Goal: Submit feedback/report problem

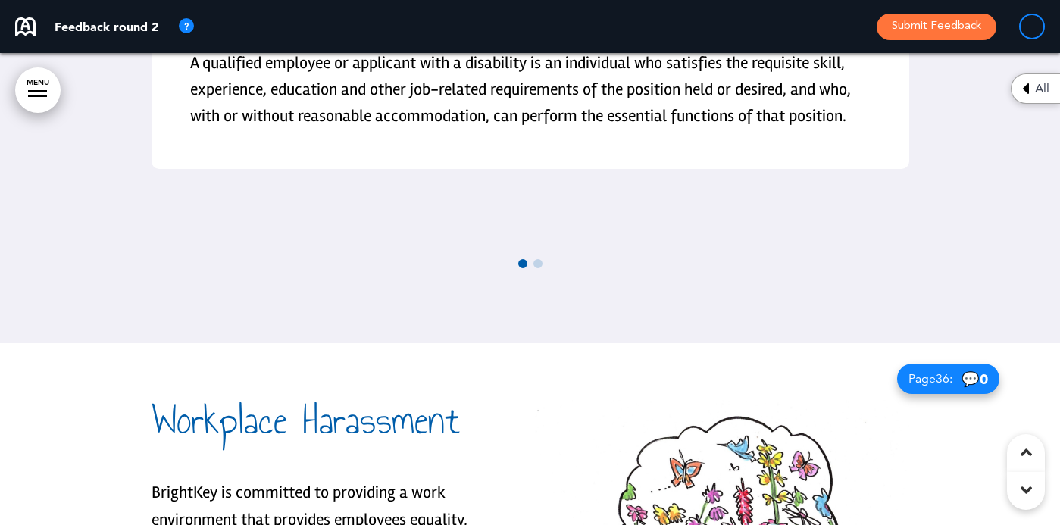
scroll to position [25848, 0]
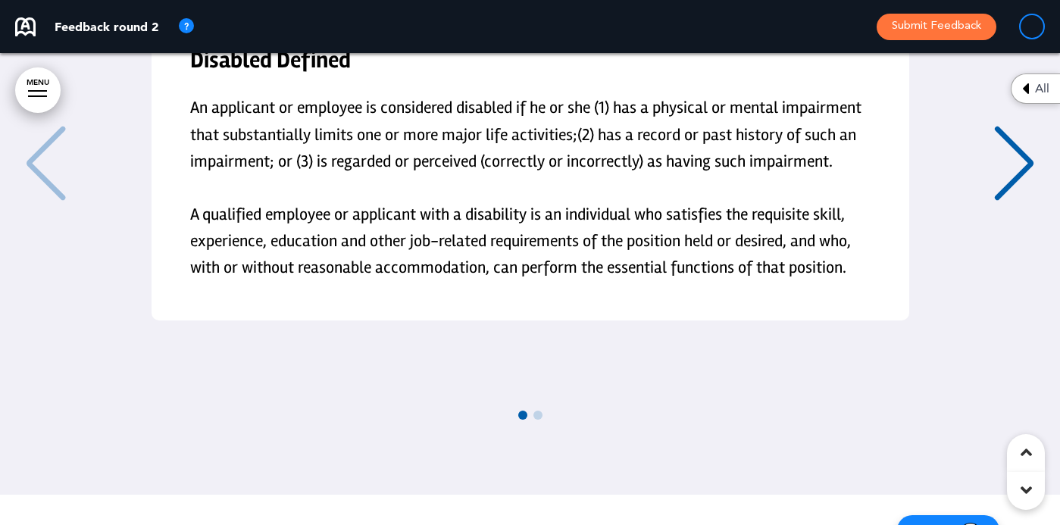
click at [527, 381] on div "Disabled Defined An applicant or employee is considered disabled if he or she (…" at bounding box center [530, 190] width 1030 height 496
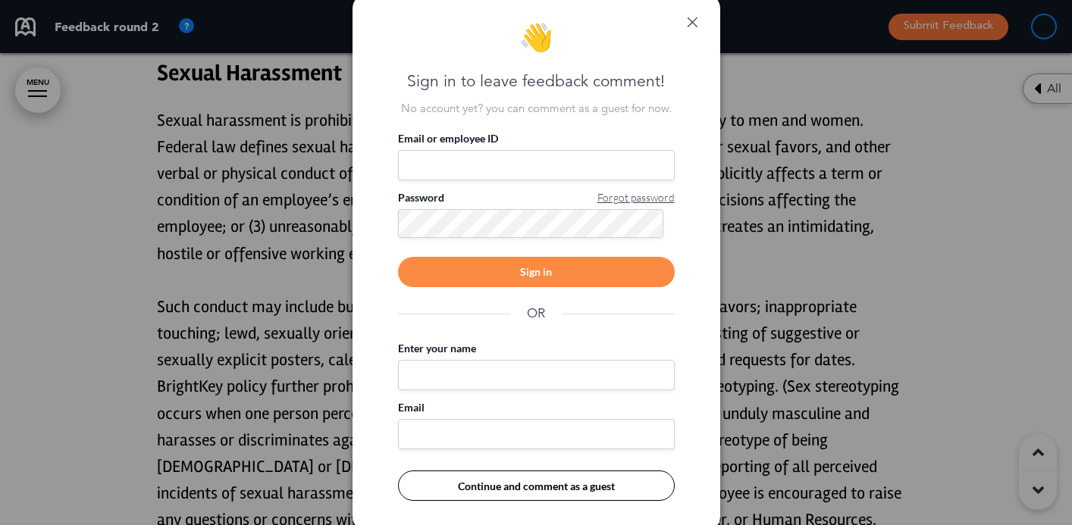
click at [690, 20] on link at bounding box center [692, 22] width 11 height 11
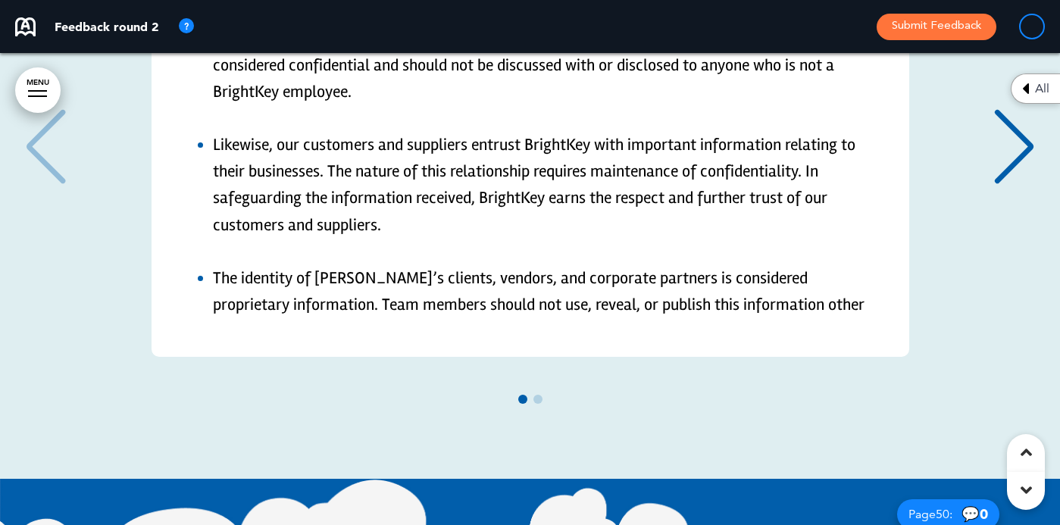
scroll to position [36005, 0]
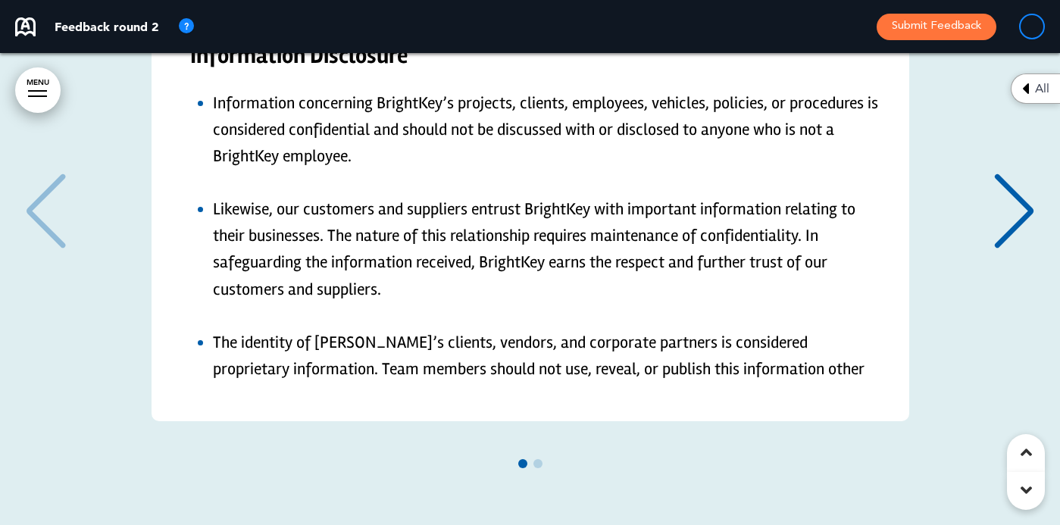
click at [1014, 174] on div "Next slide" at bounding box center [1014, 212] width 46 height 76
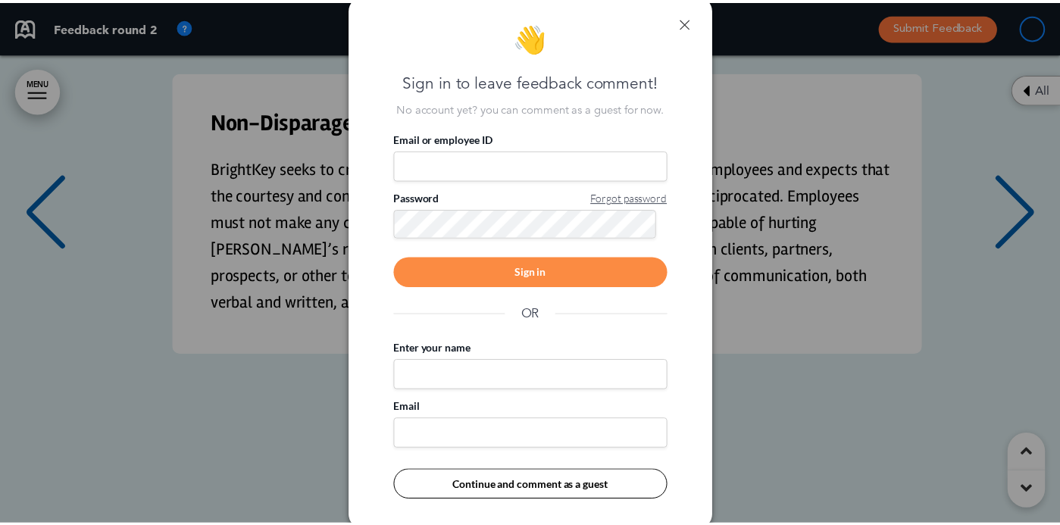
scroll to position [0, 1038]
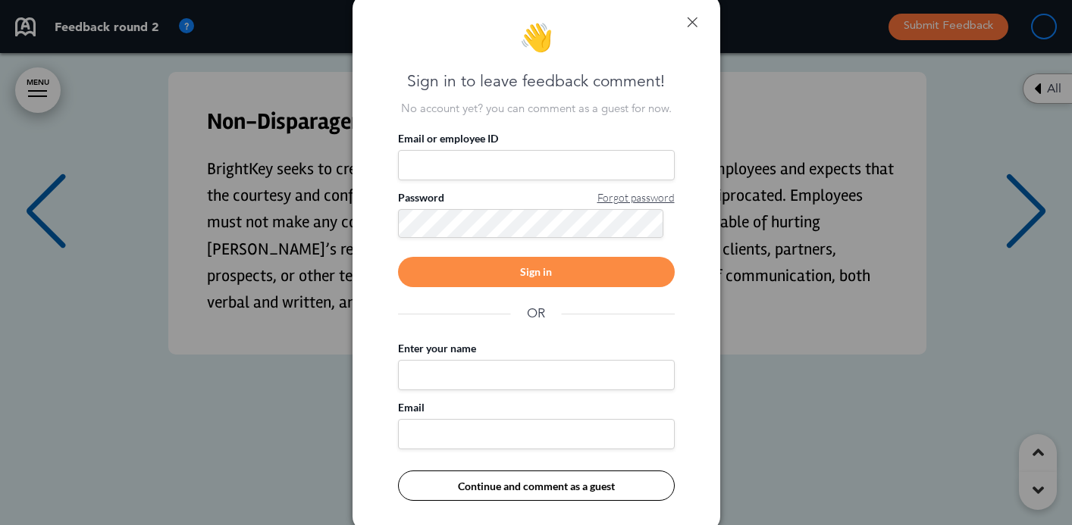
click at [694, 21] on link at bounding box center [692, 22] width 11 height 11
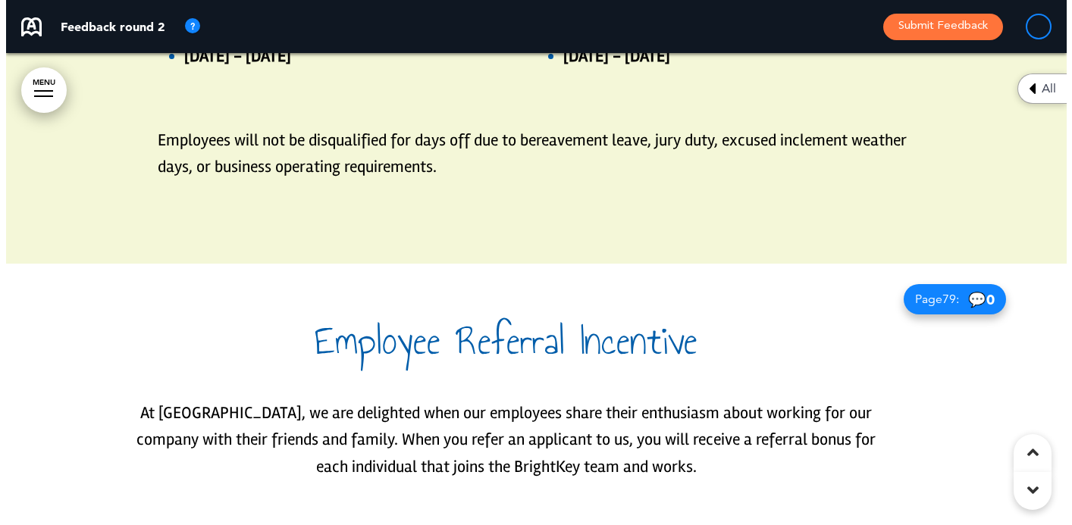
scroll to position [54501, 0]
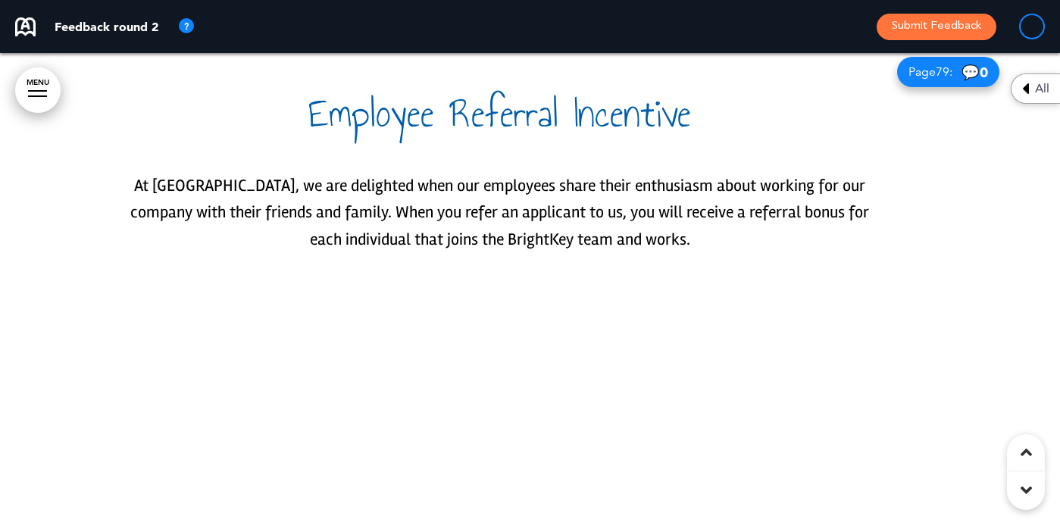
click at [450, 298] on div "$1000 bonus for referring a [DEMOGRAPHIC_DATA] $1500 bonus for referring a pers…" at bounding box center [500, 400] width 379 height 240
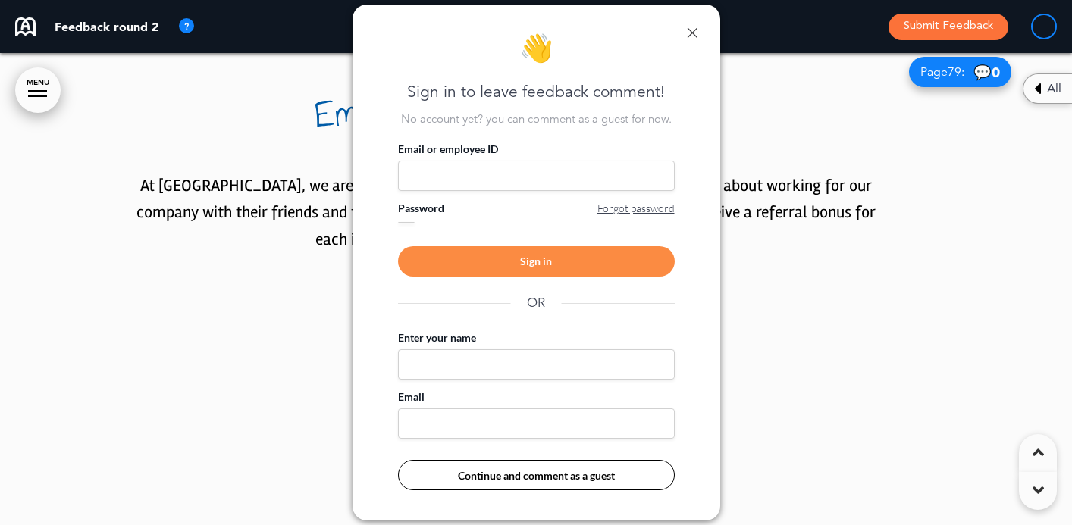
scroll to position [0, 1049]
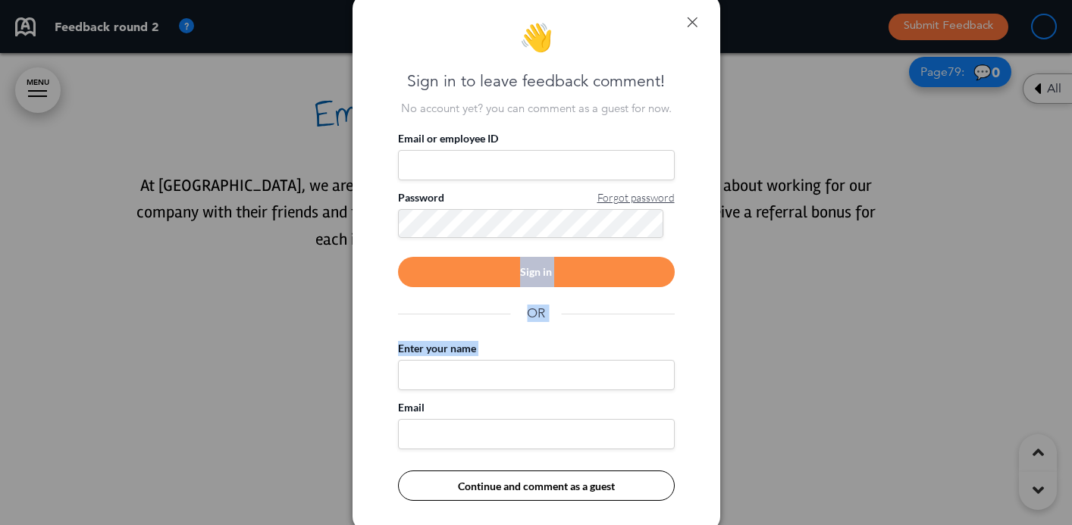
drag, startPoint x: 443, startPoint y: 277, endPoint x: 434, endPoint y: 381, distance: 104.2
click at [434, 377] on div "Email or employee ID Password Forgot password Sign in OR Enter your name Email …" at bounding box center [536, 316] width 277 height 370
click at [433, 377] on input "Enter your name" at bounding box center [536, 375] width 277 height 30
click at [428, 146] on div "Email or employee ID" at bounding box center [536, 155] width 277 height 49
click at [428, 157] on input "Email or employee ID" at bounding box center [536, 165] width 277 height 30
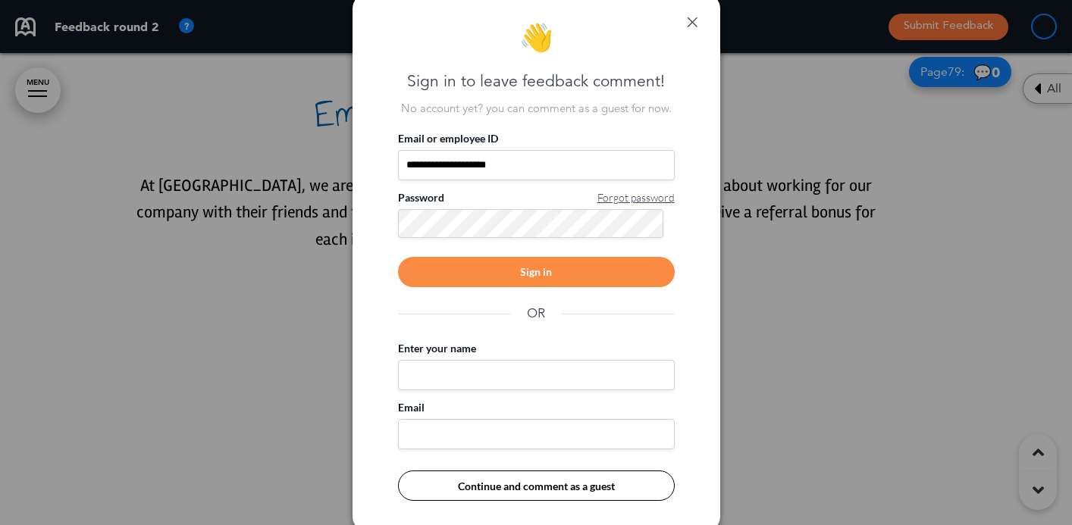
type input "**********"
click at [518, 286] on div "Sign in" at bounding box center [536, 272] width 277 height 30
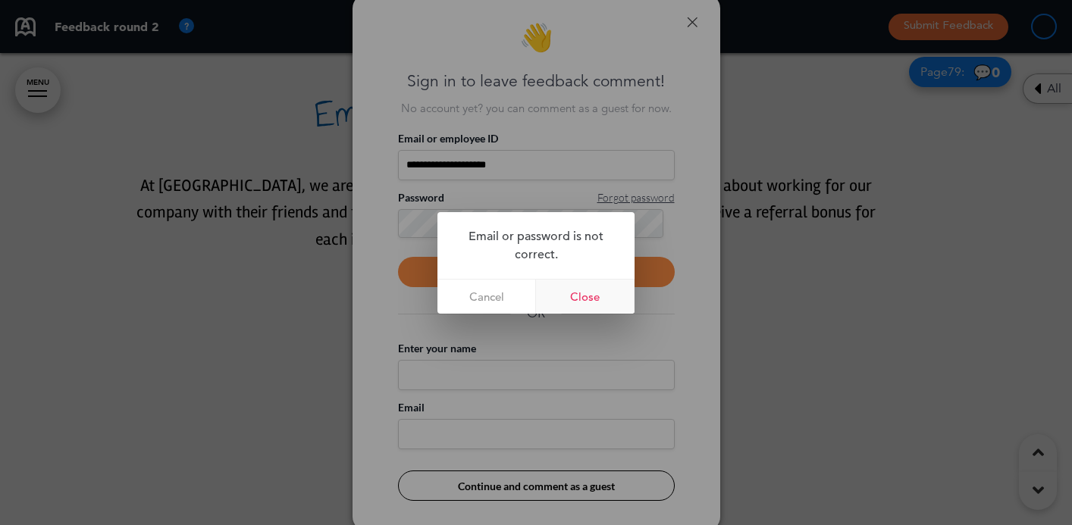
click at [597, 299] on link "Close" at bounding box center [585, 297] width 99 height 34
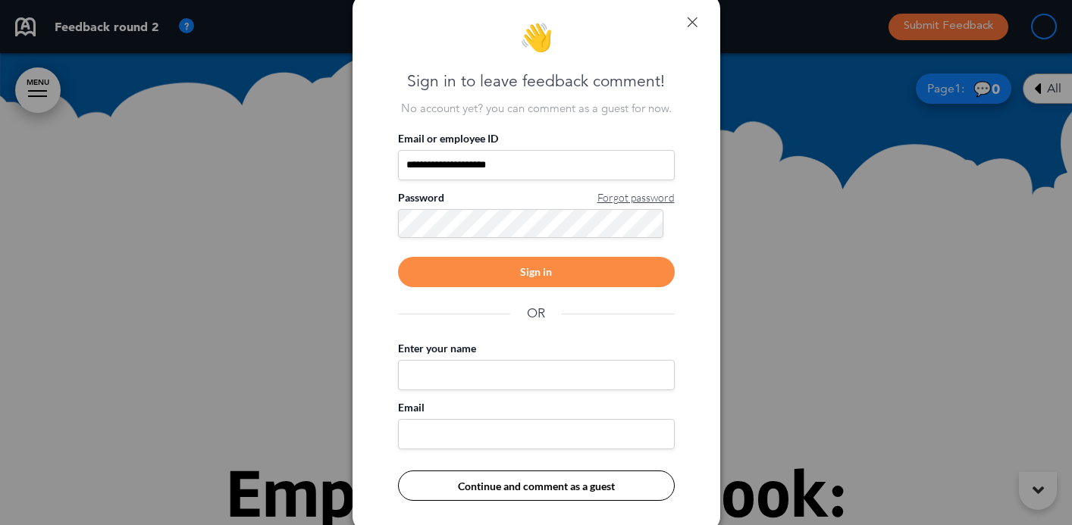
click at [512, 265] on div "Sign in" at bounding box center [536, 272] width 277 height 30
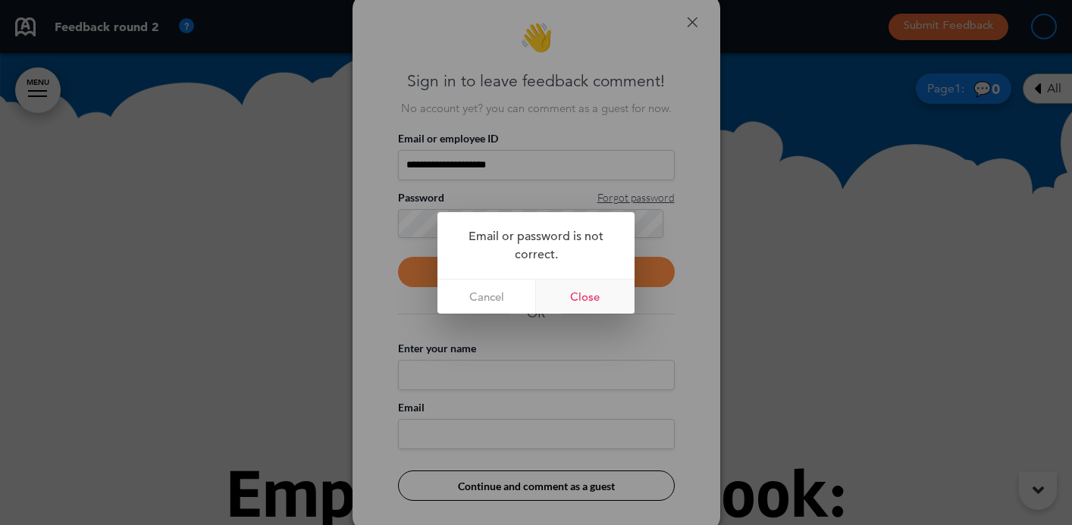
click at [584, 302] on link "Close" at bounding box center [585, 297] width 99 height 34
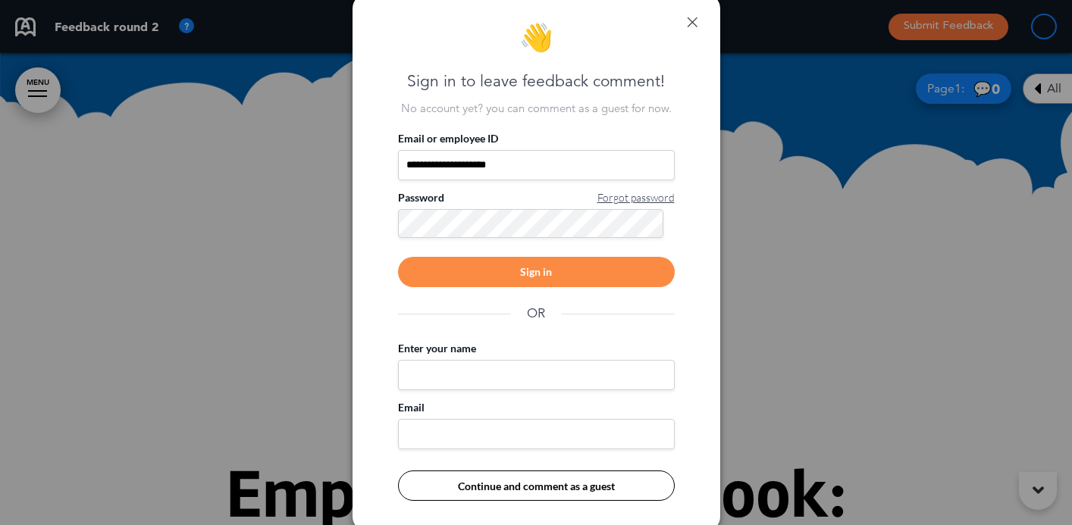
click at [477, 373] on input "Enter your name" at bounding box center [536, 375] width 277 height 30
type input "***"
click at [458, 423] on input "Email" at bounding box center [536, 434] width 277 height 30
type input "**********"
click at [515, 490] on button "Continue and comment as a guest" at bounding box center [536, 486] width 277 height 30
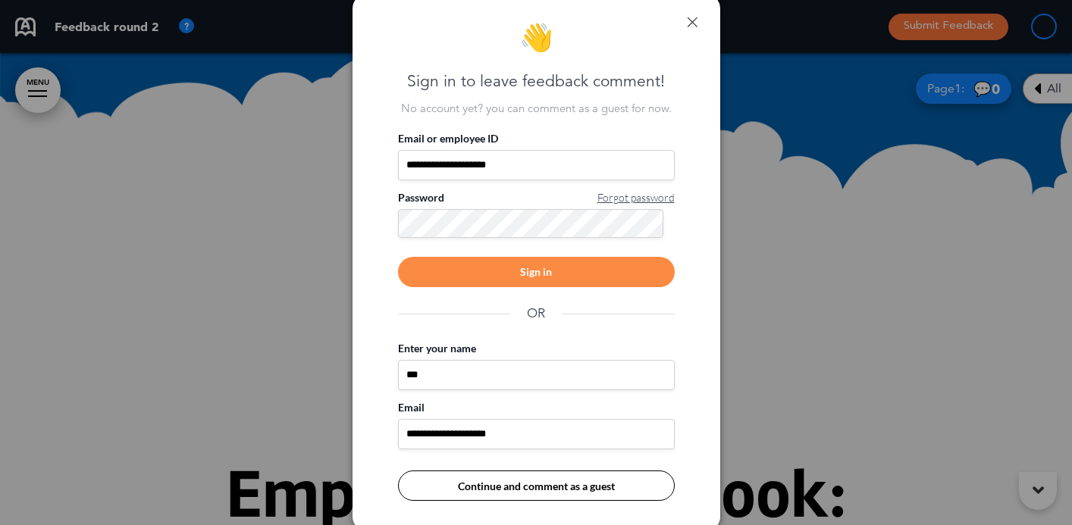
click at [575, 488] on button "Continue and comment as a guest" at bounding box center [536, 486] width 277 height 30
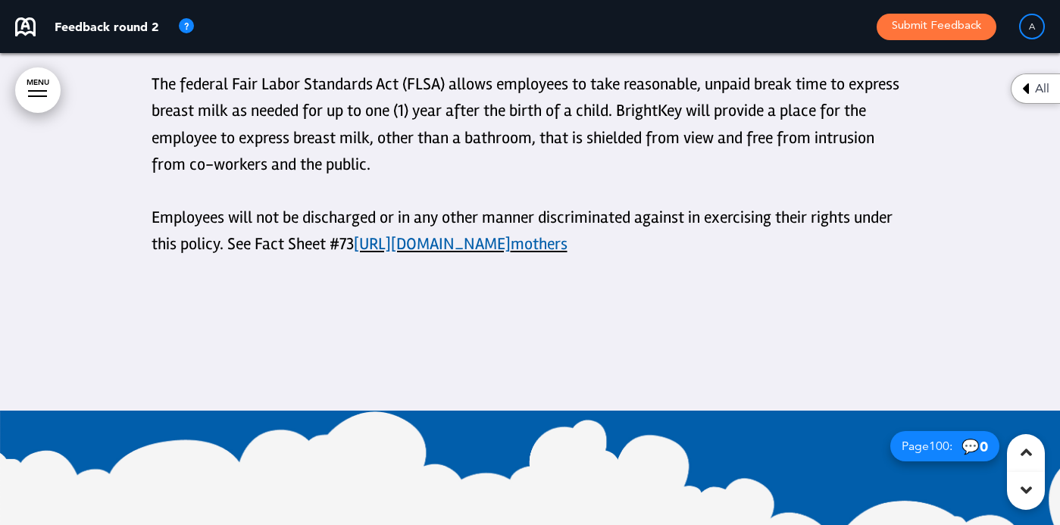
scroll to position [69967, 0]
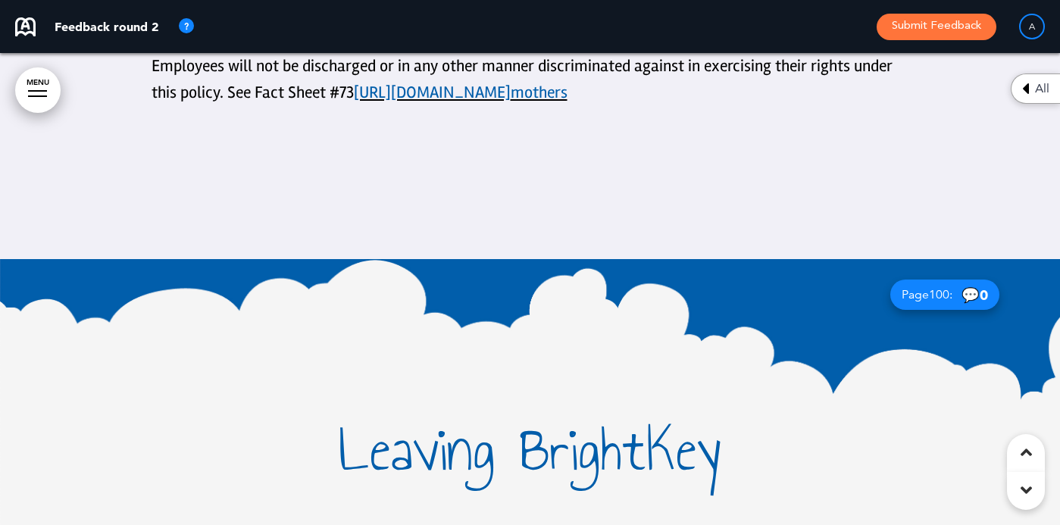
click at [550, 418] on h1 "Leaving BrightKey" at bounding box center [531, 450] width 758 height 64
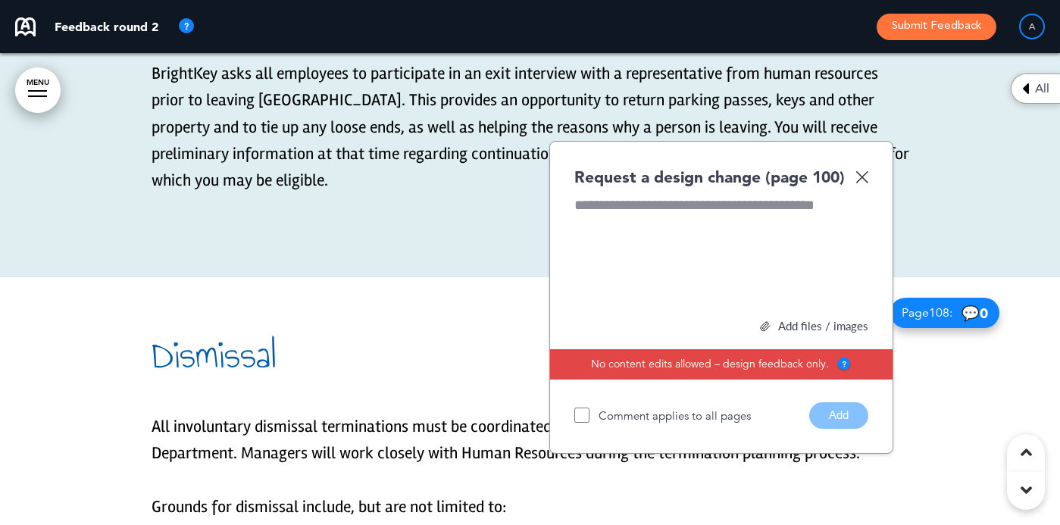
click at [632, 196] on div at bounding box center [722, 253] width 294 height 114
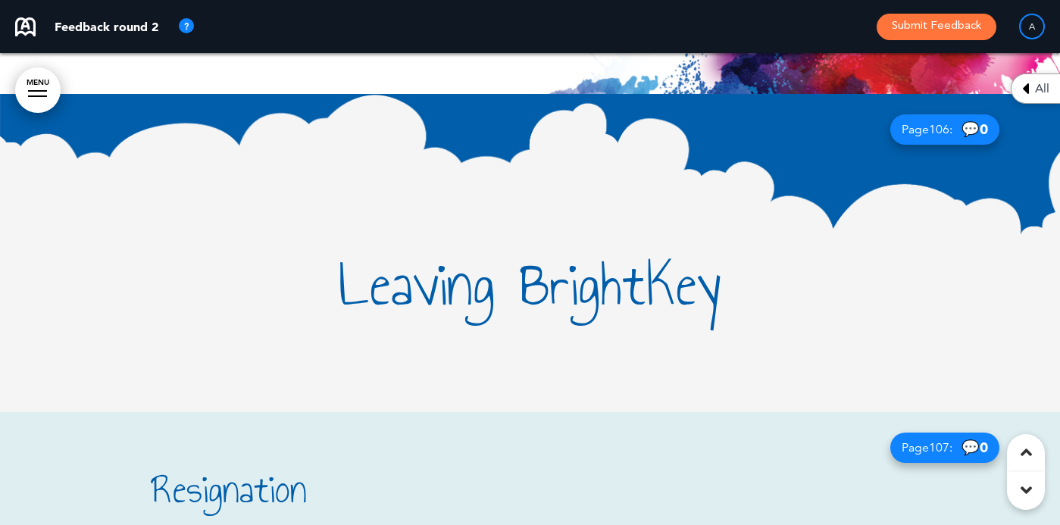
scroll to position [68981, 0]
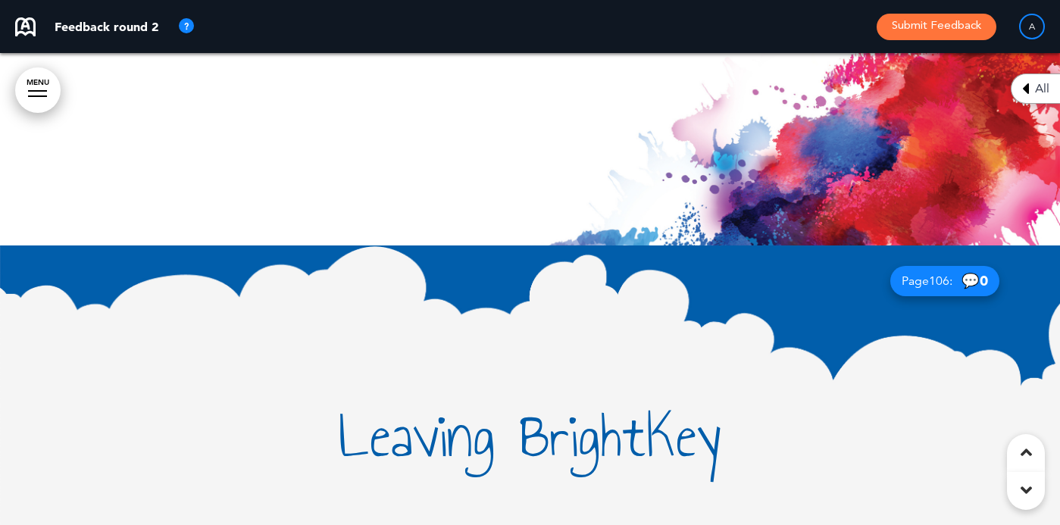
click at [540, 302] on h1 at bounding box center [531, 334] width 758 height 64
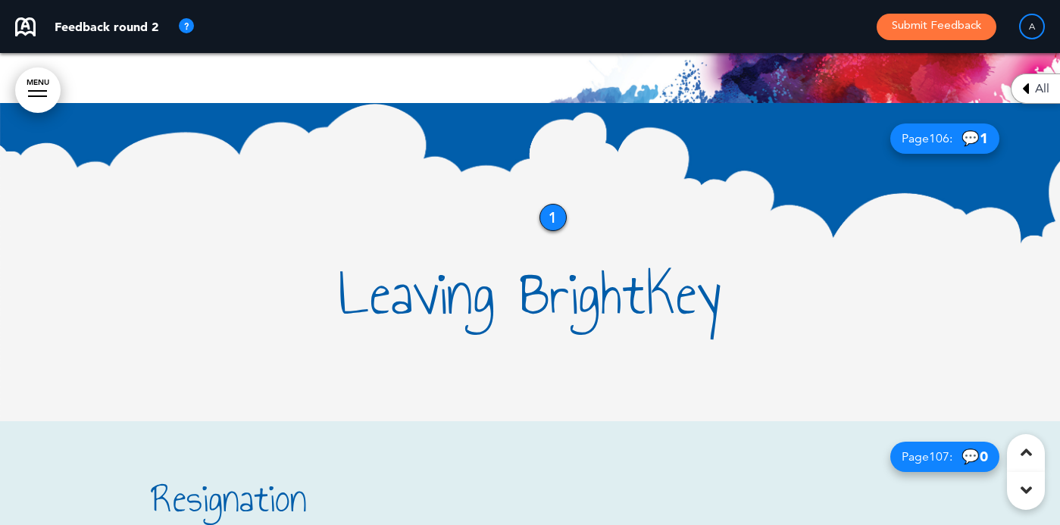
scroll to position [69057, 0]
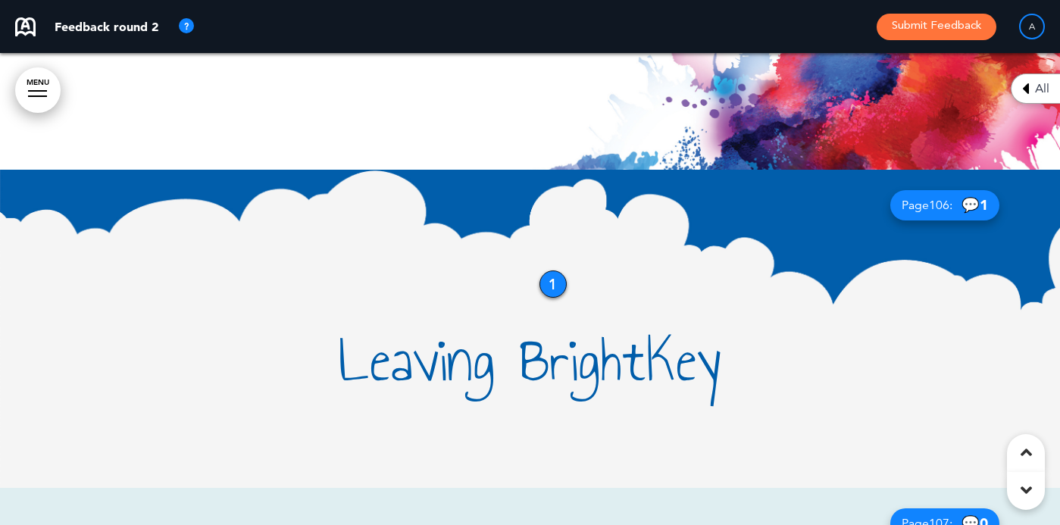
click at [558, 271] on div "1" at bounding box center [553, 284] width 27 height 27
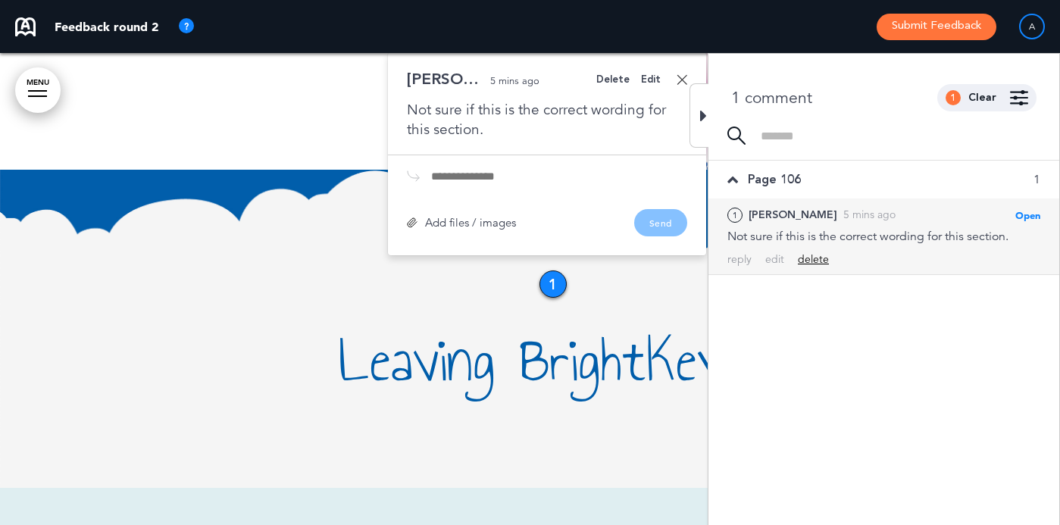
click at [817, 253] on div "delete" at bounding box center [813, 259] width 31 height 14
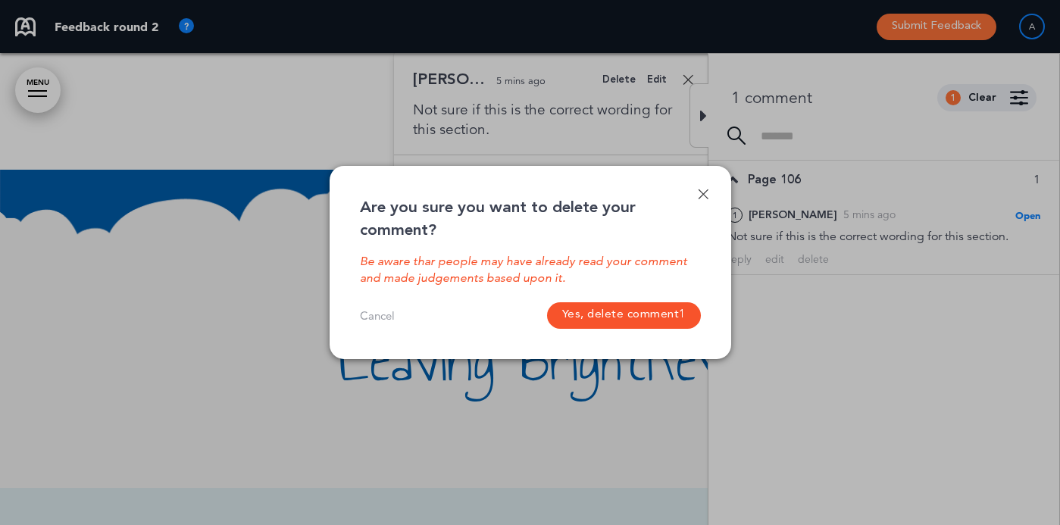
scroll to position [69091, 0]
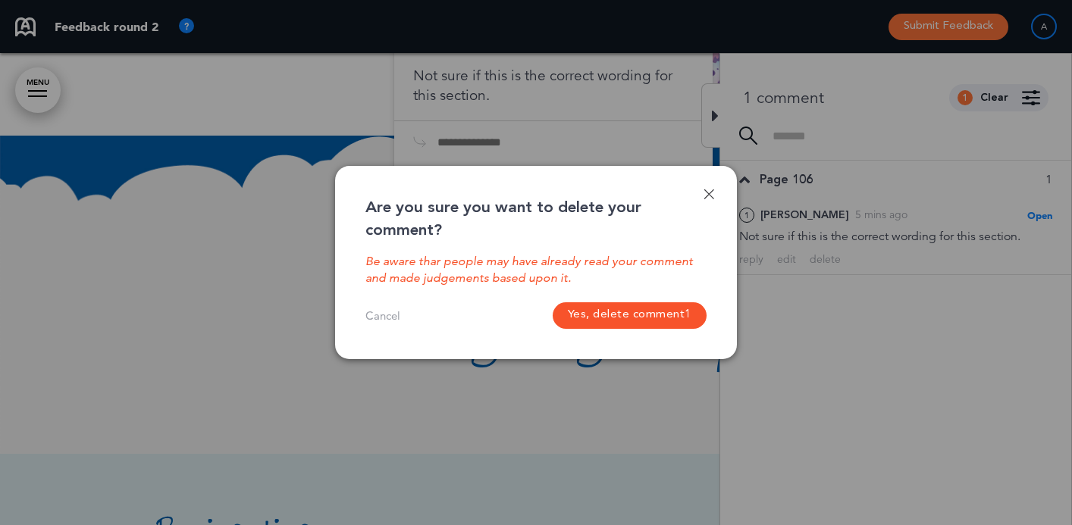
click at [635, 318] on button "Yes, delete comment 1" at bounding box center [630, 315] width 154 height 27
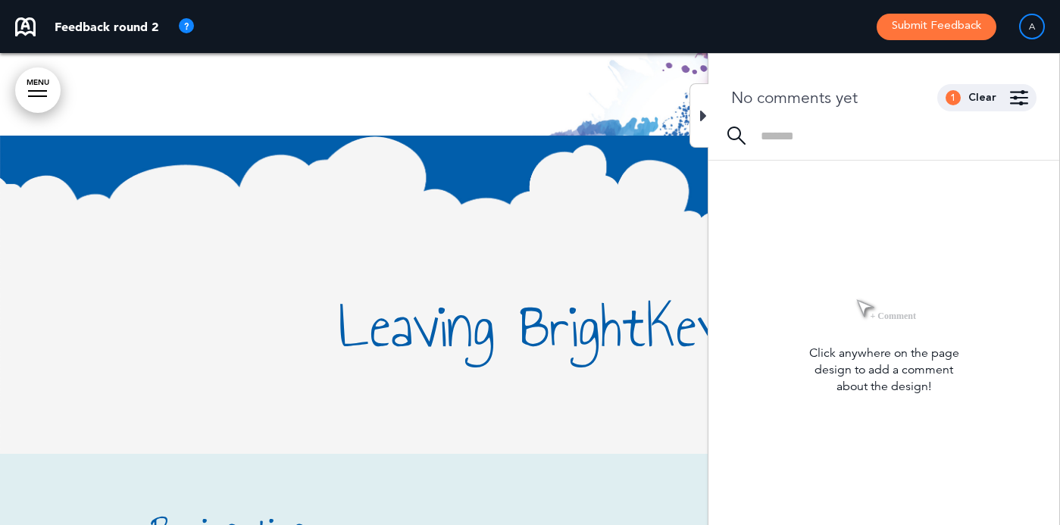
click at [552, 280] on div "Leaving BrightKey" at bounding box center [531, 295] width 758 height 318
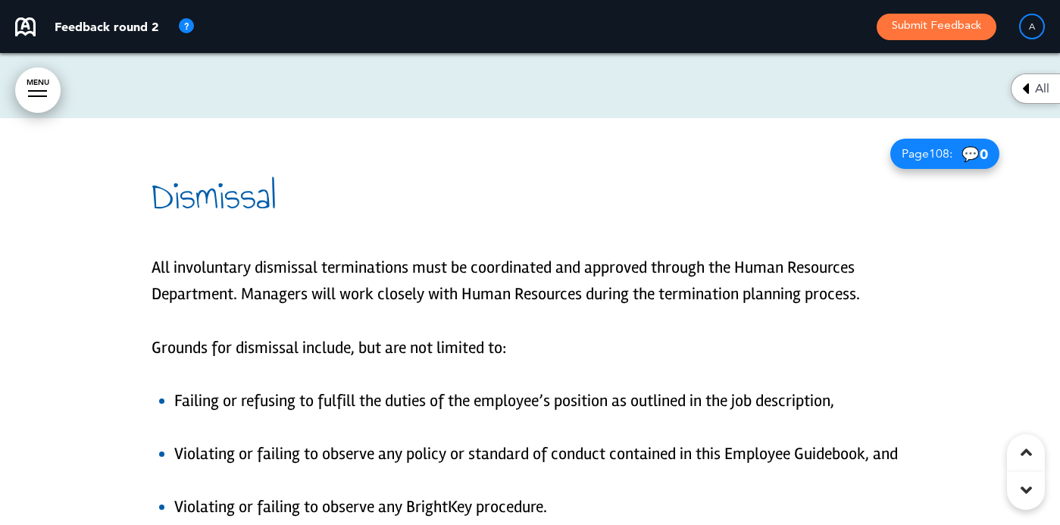
scroll to position [70152, 0]
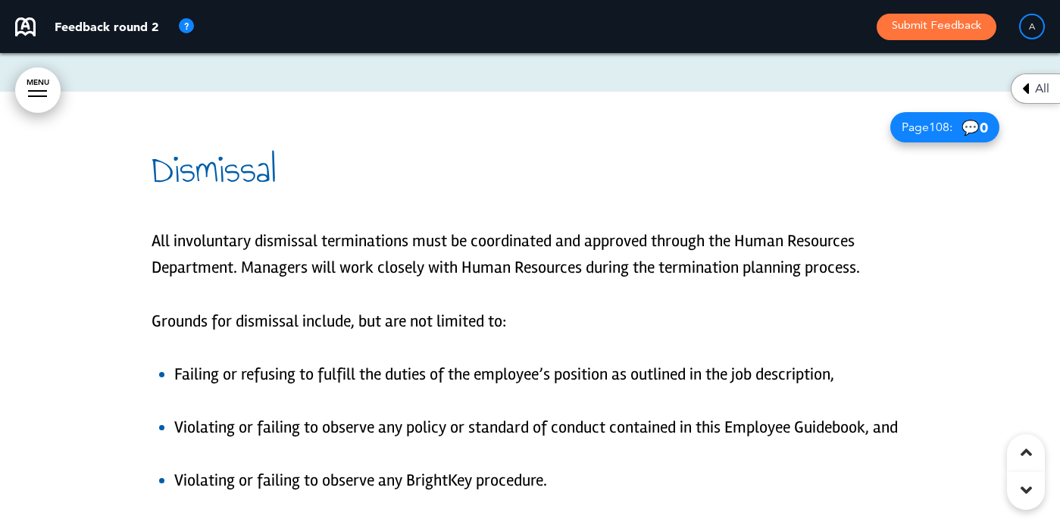
click at [608, 242] on div "All involuntary dismissal terminations must be coordinated and approved through…" at bounding box center [531, 361] width 758 height 266
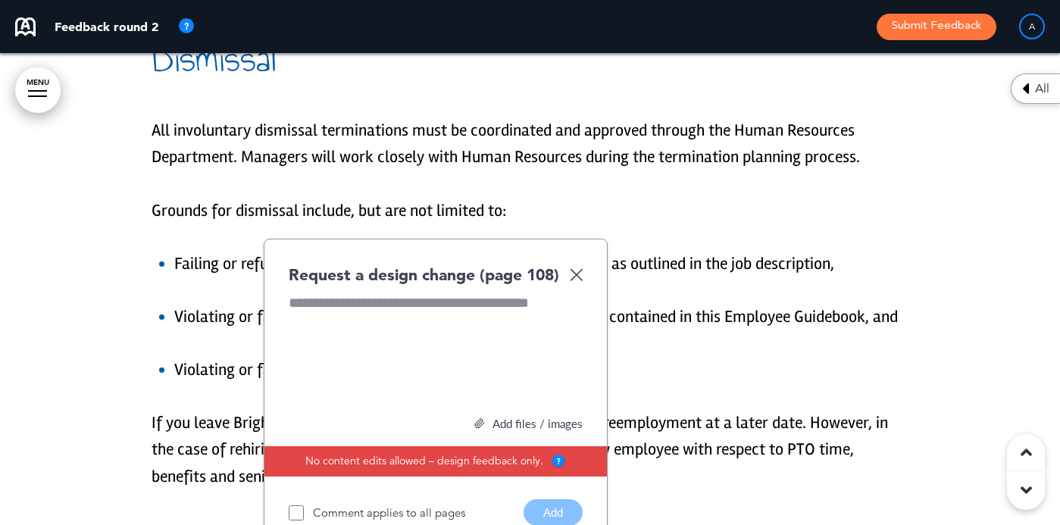
scroll to position [70228, 0]
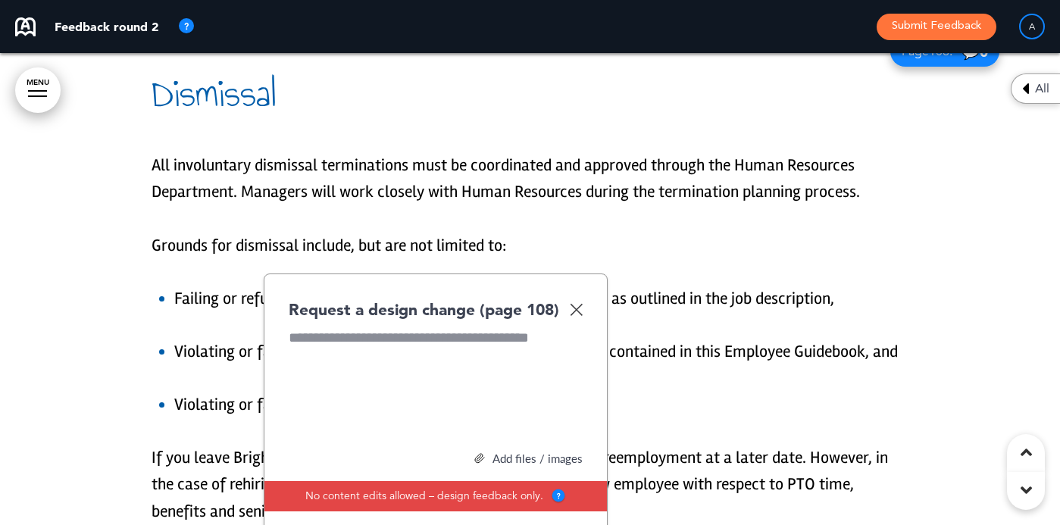
click at [572, 303] on img at bounding box center [576, 309] width 13 height 13
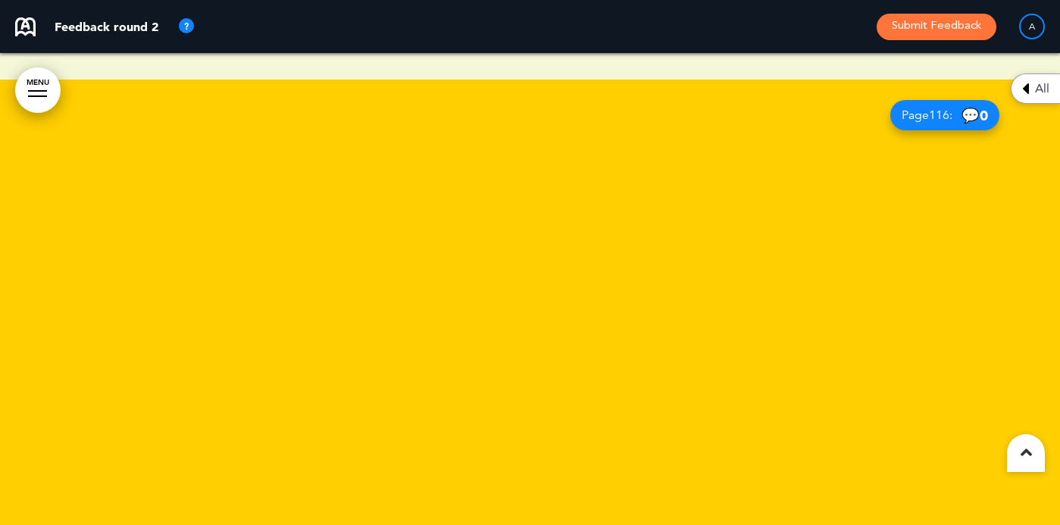
scroll to position [73884, 0]
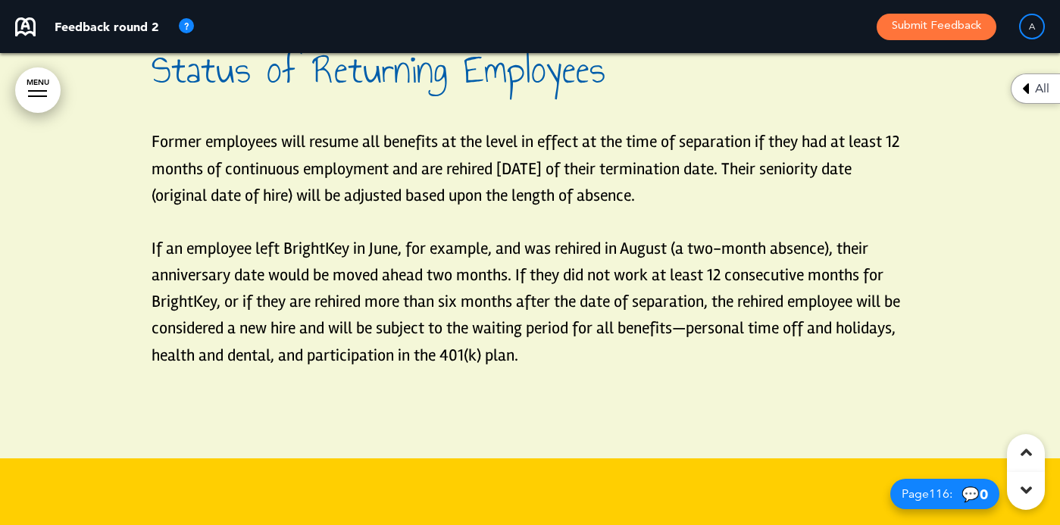
click at [283, 296] on div "Status of Returning Employees Former employees will resume all benefits at the …" at bounding box center [531, 222] width 758 height 460
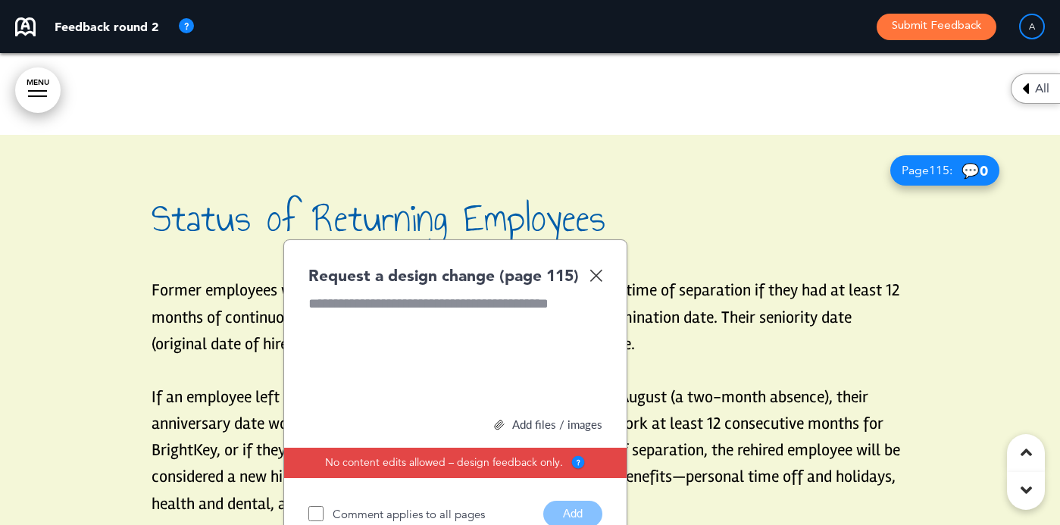
scroll to position [73732, 0]
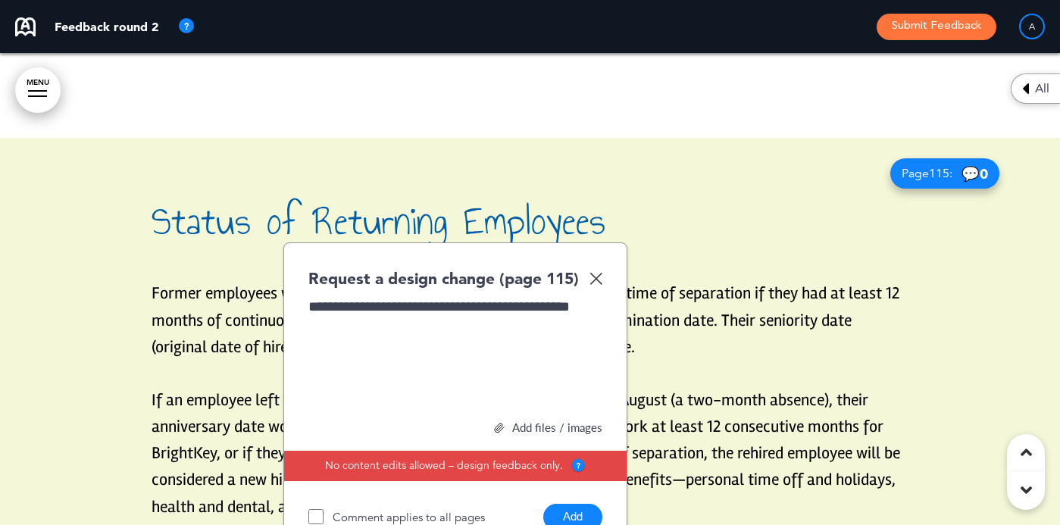
click at [443, 297] on div "**********" at bounding box center [456, 354] width 294 height 114
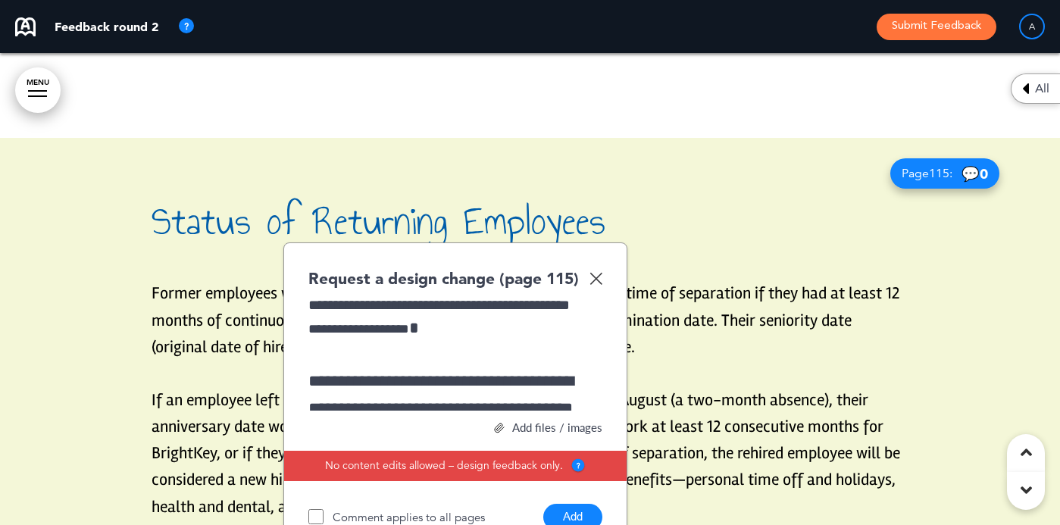
scroll to position [0, 0]
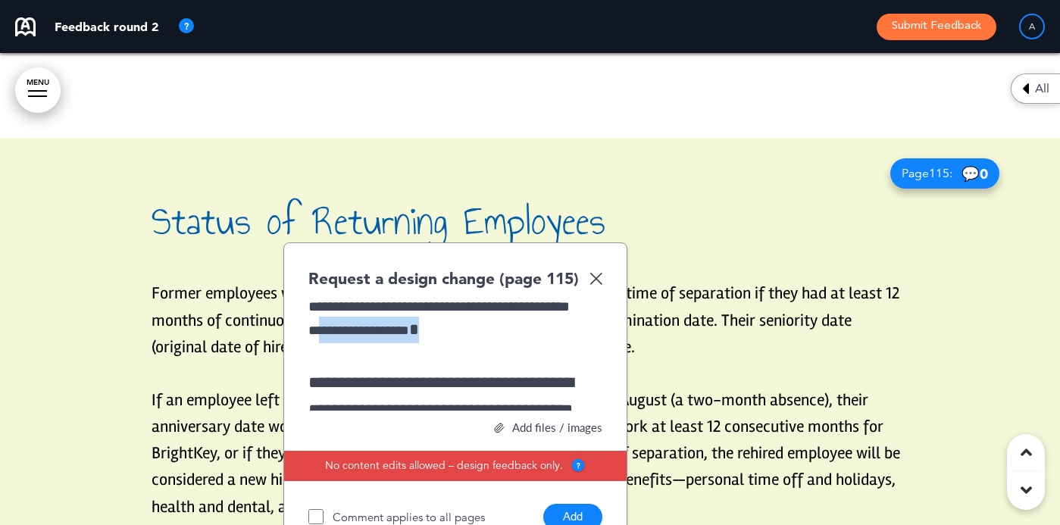
drag, startPoint x: 453, startPoint y: 235, endPoint x: 329, endPoint y: 236, distance: 123.6
click at [329, 317] on p "**********" at bounding box center [454, 330] width 290 height 27
click at [310, 324] on span "**********" at bounding box center [359, 331] width 101 height 14
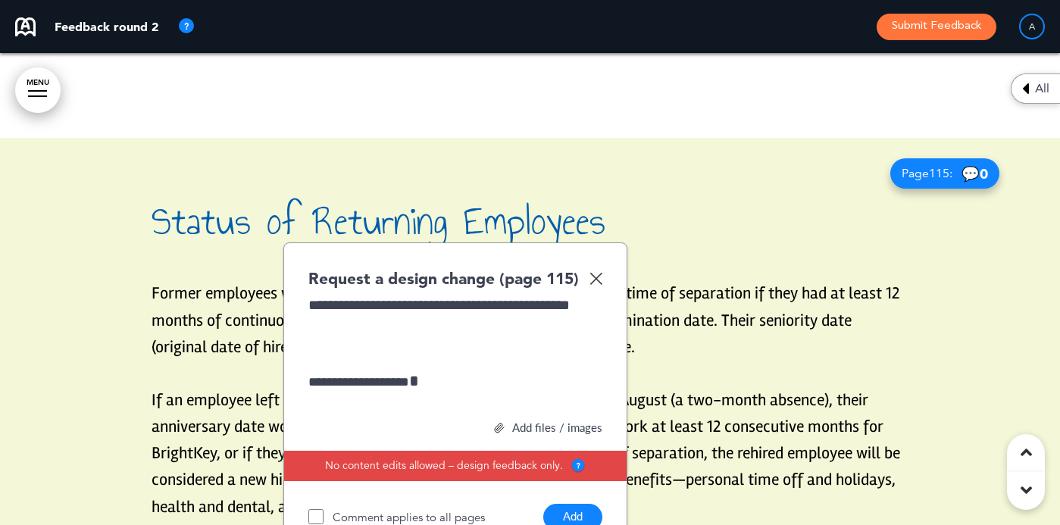
click at [396, 297] on div "**********" at bounding box center [456, 354] width 294 height 114
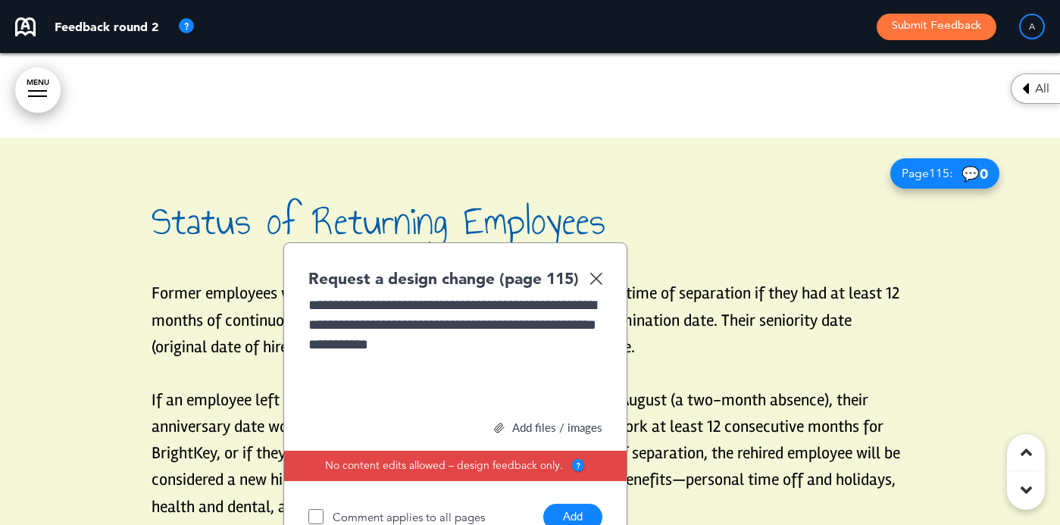
click at [558, 504] on button "Add" at bounding box center [572, 517] width 59 height 27
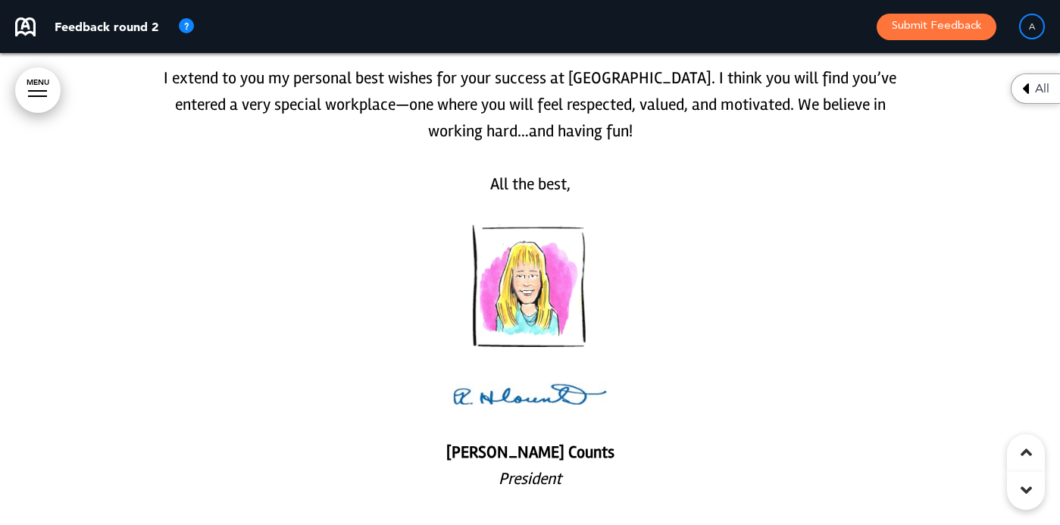
scroll to position [0, 0]
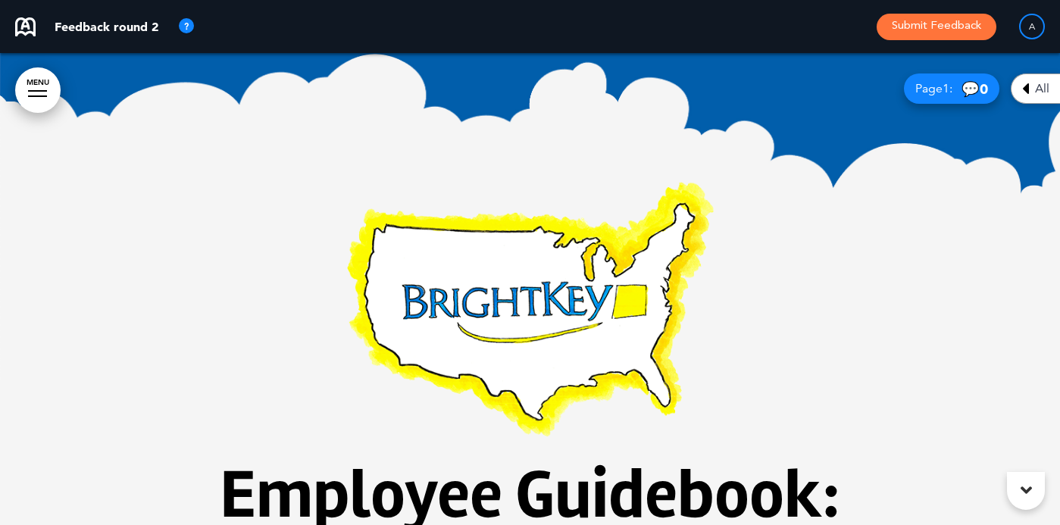
click at [800, 292] on h1 at bounding box center [531, 282] width 758 height 344
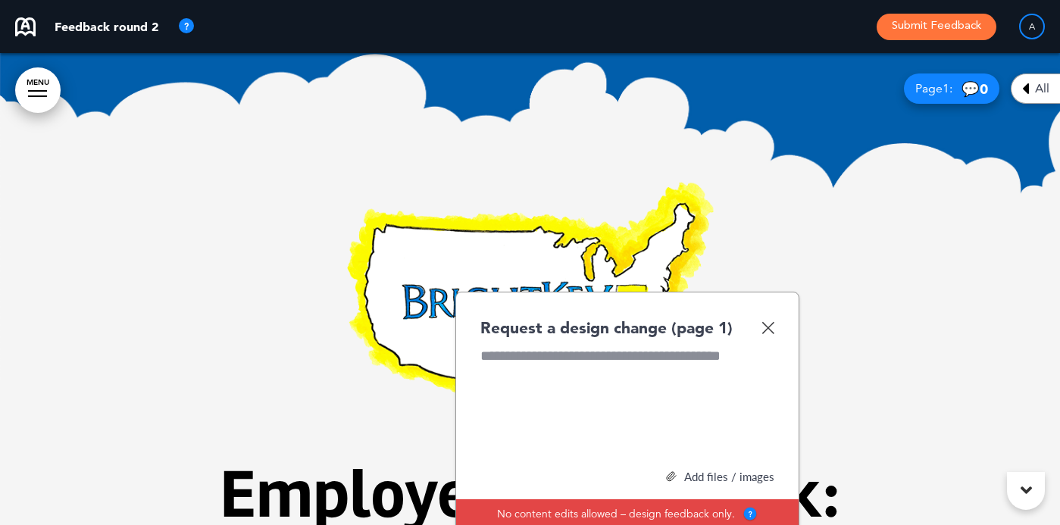
click at [594, 358] on div at bounding box center [628, 403] width 294 height 114
drag, startPoint x: 665, startPoint y: 377, endPoint x: 678, endPoint y: 375, distance: 13.8
click at [665, 377] on div "**********" at bounding box center [628, 403] width 294 height 114
drag, startPoint x: 767, startPoint y: 362, endPoint x: 580, endPoint y: 358, distance: 187.3
click at [578, 358] on div "**********" at bounding box center [628, 403] width 294 height 114
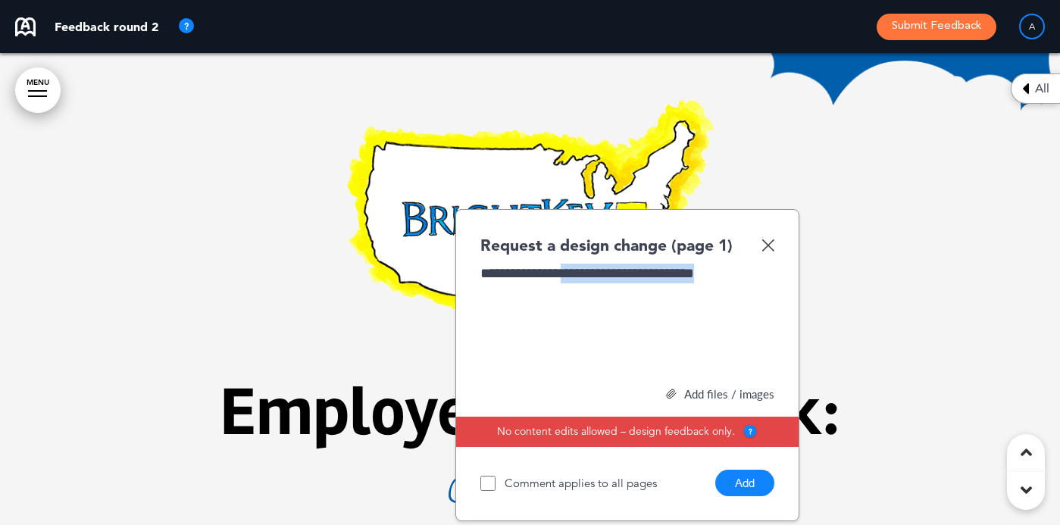
scroll to position [76, 0]
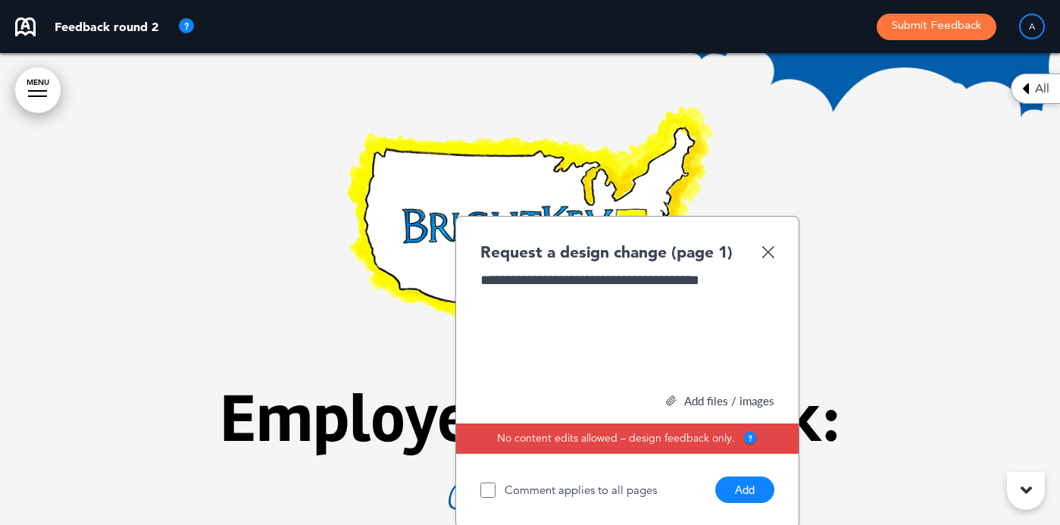
drag, startPoint x: 643, startPoint y: 283, endPoint x: 628, endPoint y: 284, distance: 15.2
click at [642, 283] on div "**********" at bounding box center [628, 328] width 294 height 114
drag, startPoint x: 575, startPoint y: 281, endPoint x: 772, endPoint y: 286, distance: 197.1
click at [772, 286] on div "**********" at bounding box center [628, 328] width 294 height 114
click at [743, 300] on div "**********" at bounding box center [628, 328] width 294 height 114
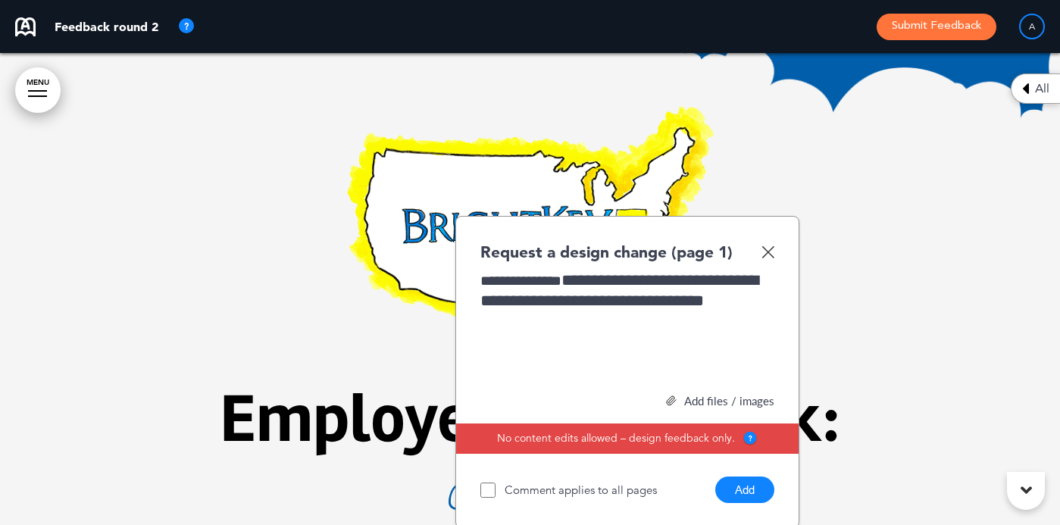
click at [759, 487] on button "Add" at bounding box center [745, 490] width 59 height 27
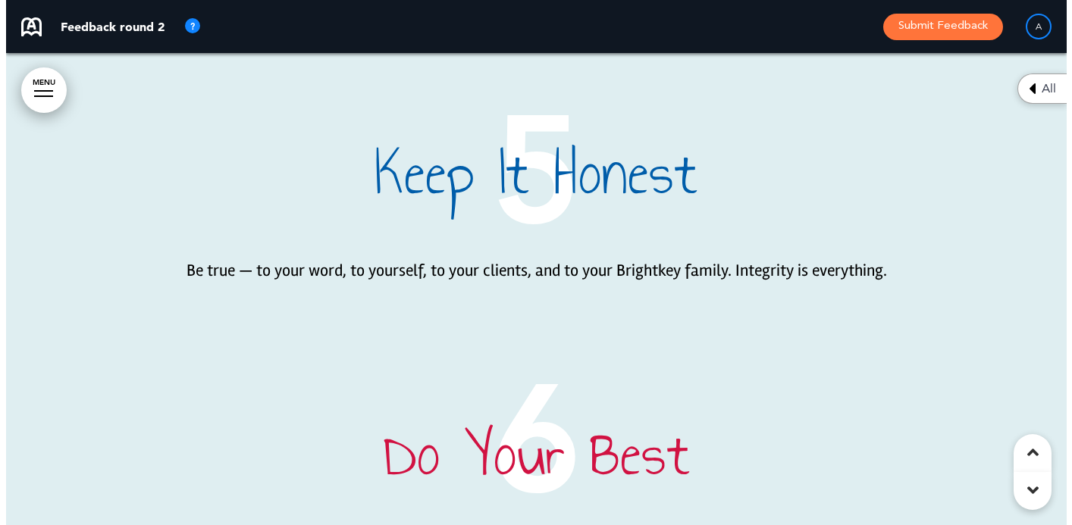
scroll to position [4851, 0]
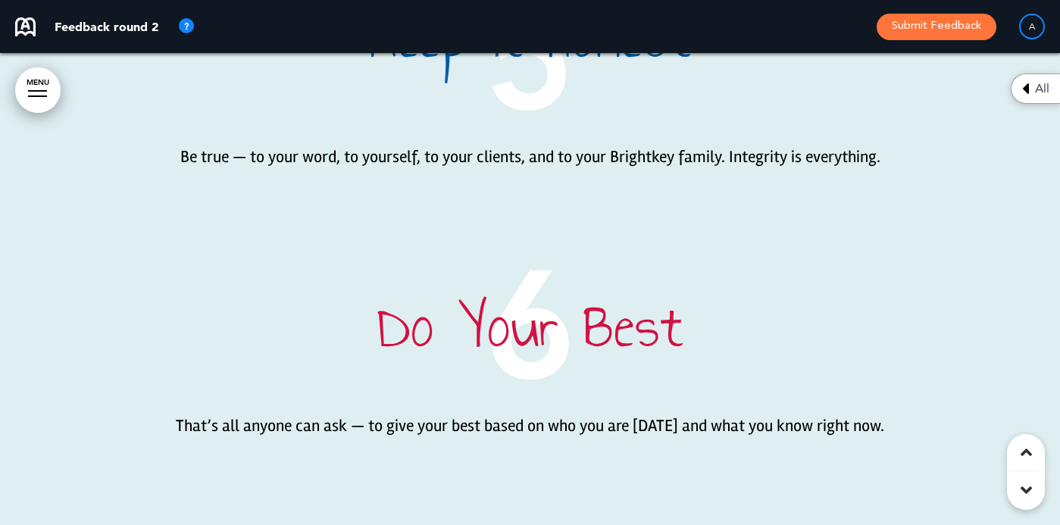
click at [917, 25] on button "Submit Feedback" at bounding box center [937, 27] width 120 height 27
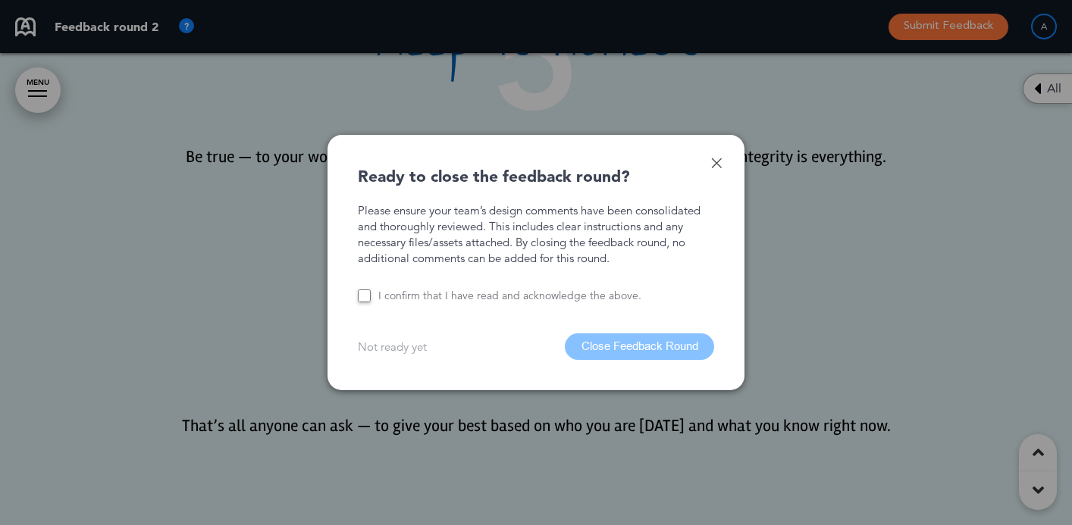
click at [461, 295] on label "I confirm that I have read and acknowledge the above." at bounding box center [509, 296] width 263 height 14
click at [637, 348] on button "Close Feedback Round" at bounding box center [639, 347] width 149 height 27
